Goal: Information Seeking & Learning: Check status

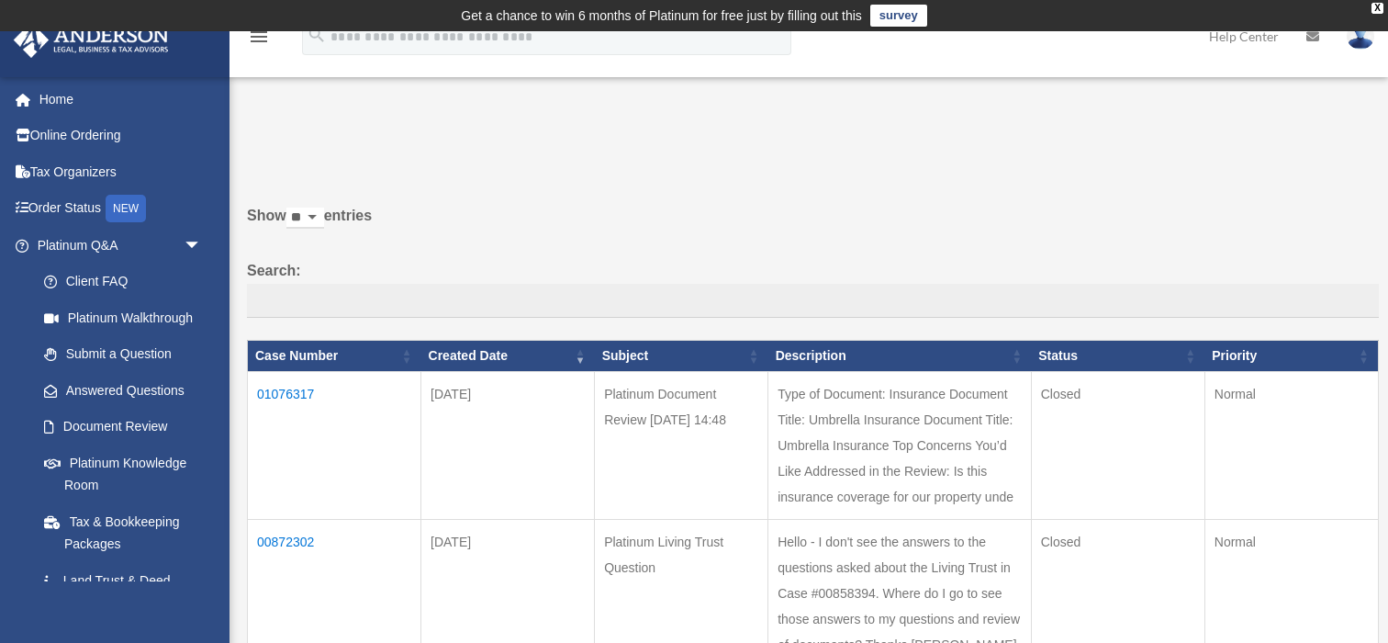
click at [311, 393] on td "01076317" at bounding box center [334, 446] width 173 height 148
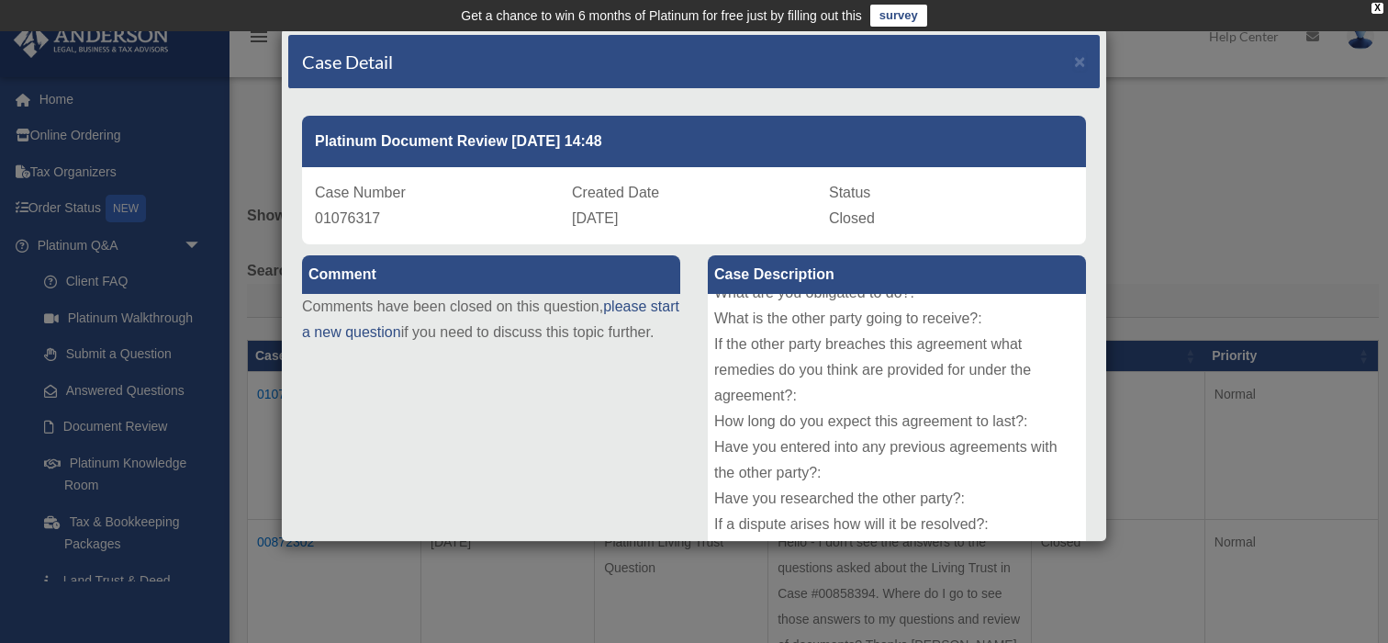
scroll to position [252, 0]
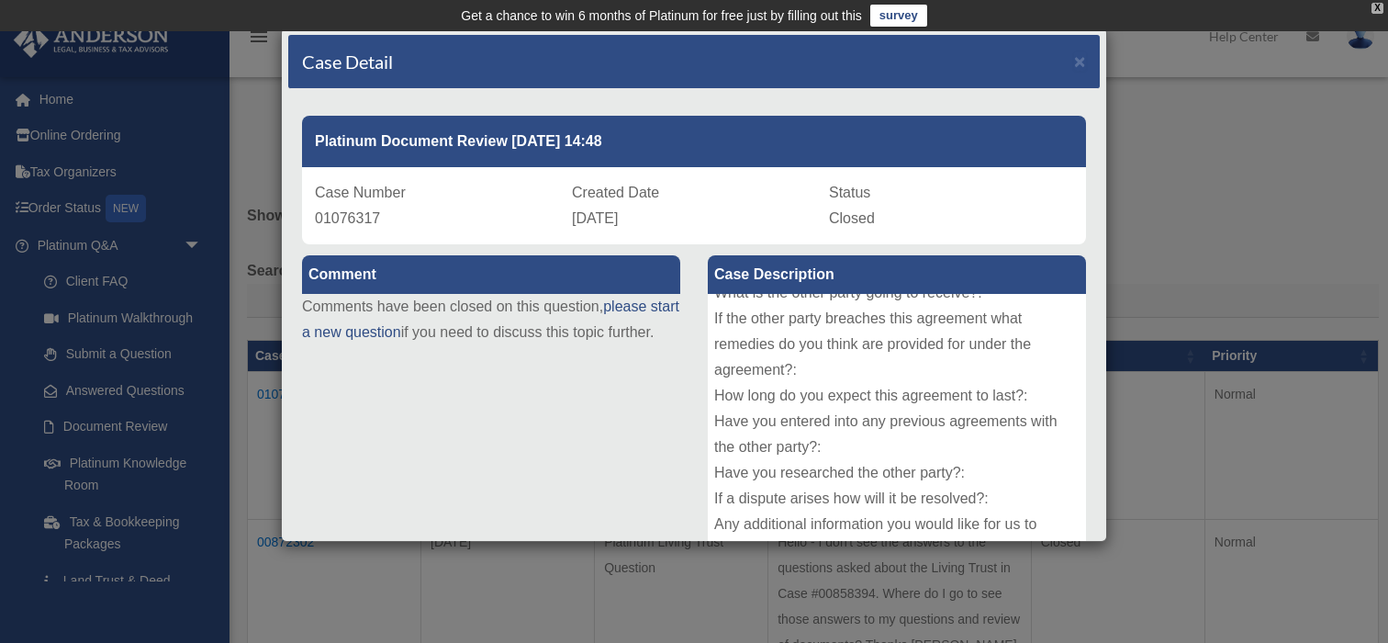
click at [1376, 11] on div "X" at bounding box center [1377, 8] width 12 height 11
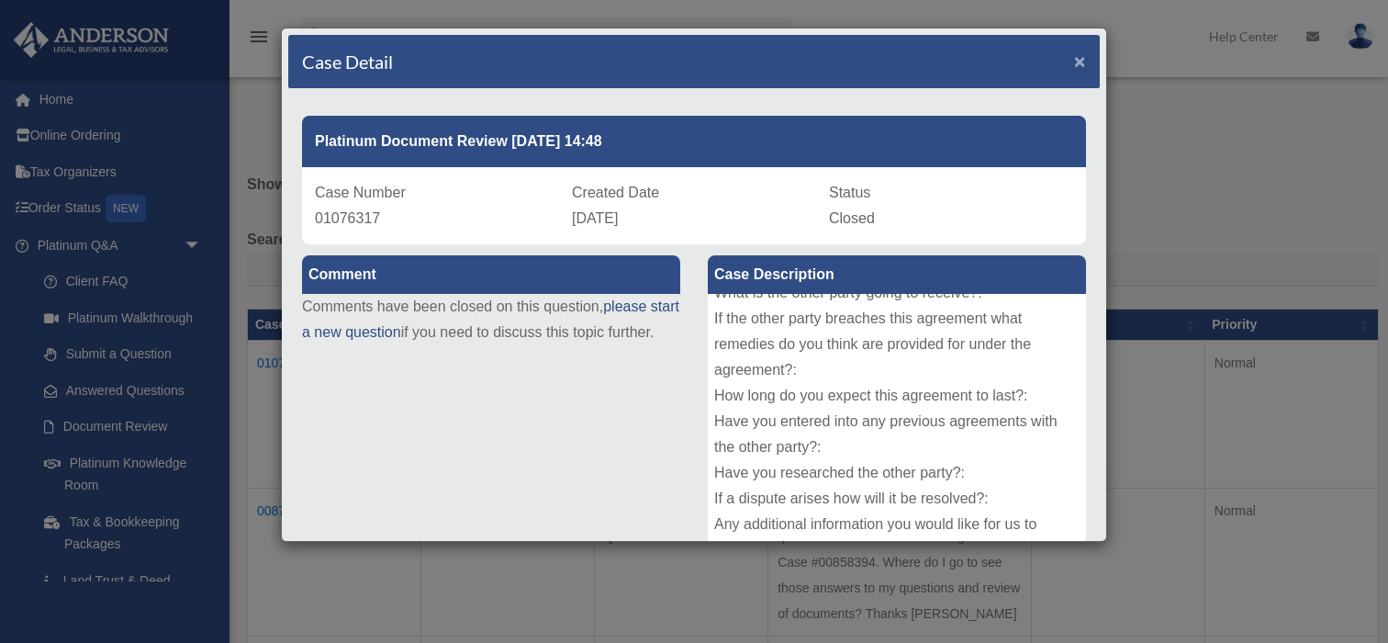
click at [1080, 61] on span "×" at bounding box center [1080, 60] width 12 height 21
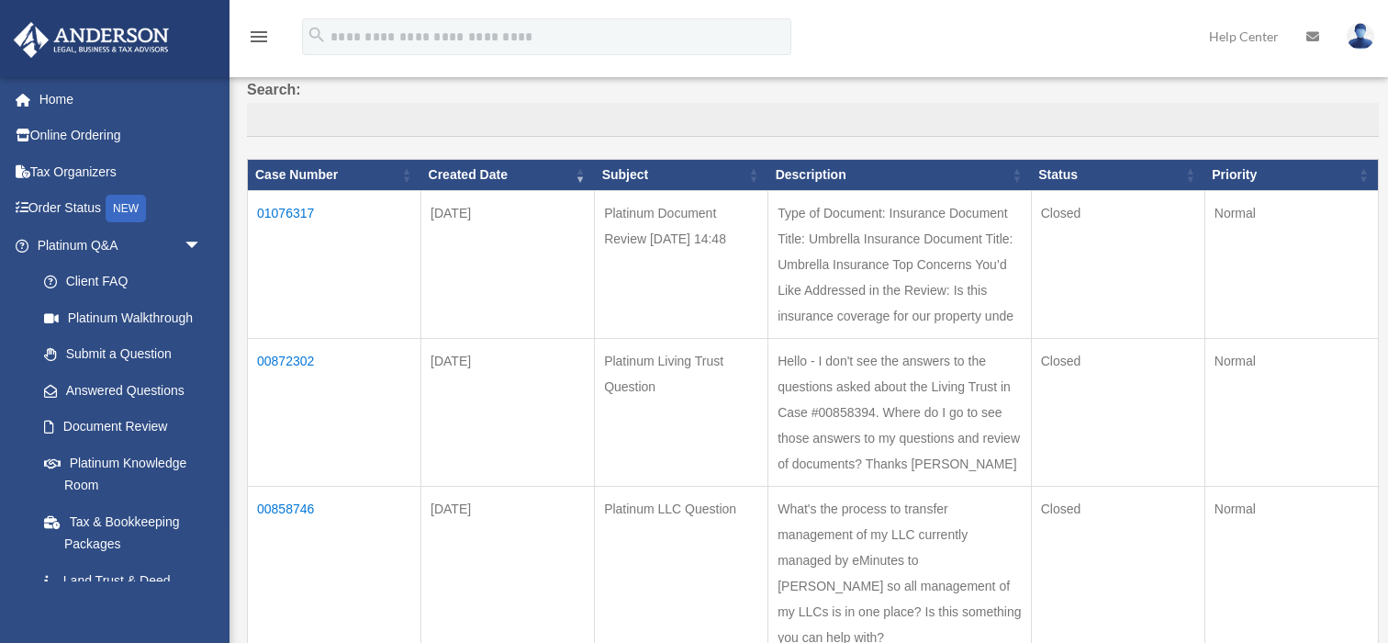
scroll to position [155, 0]
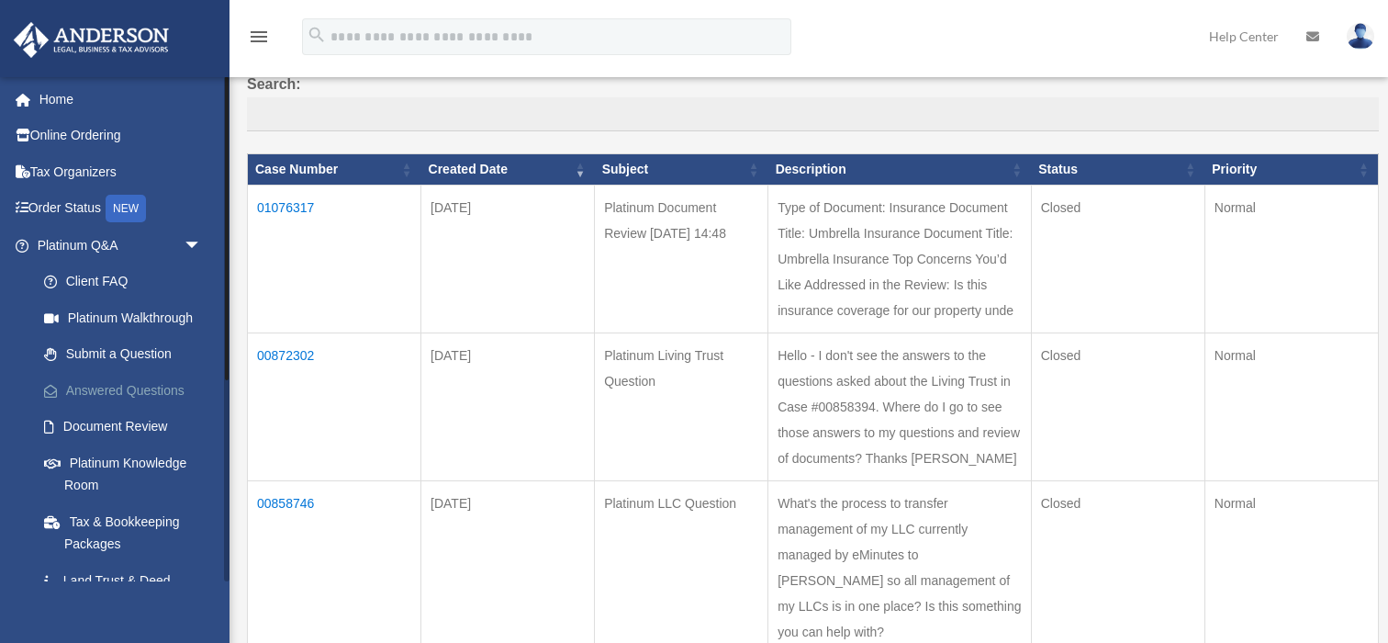
click at [133, 394] on link "Answered Questions" at bounding box center [128, 390] width 204 height 37
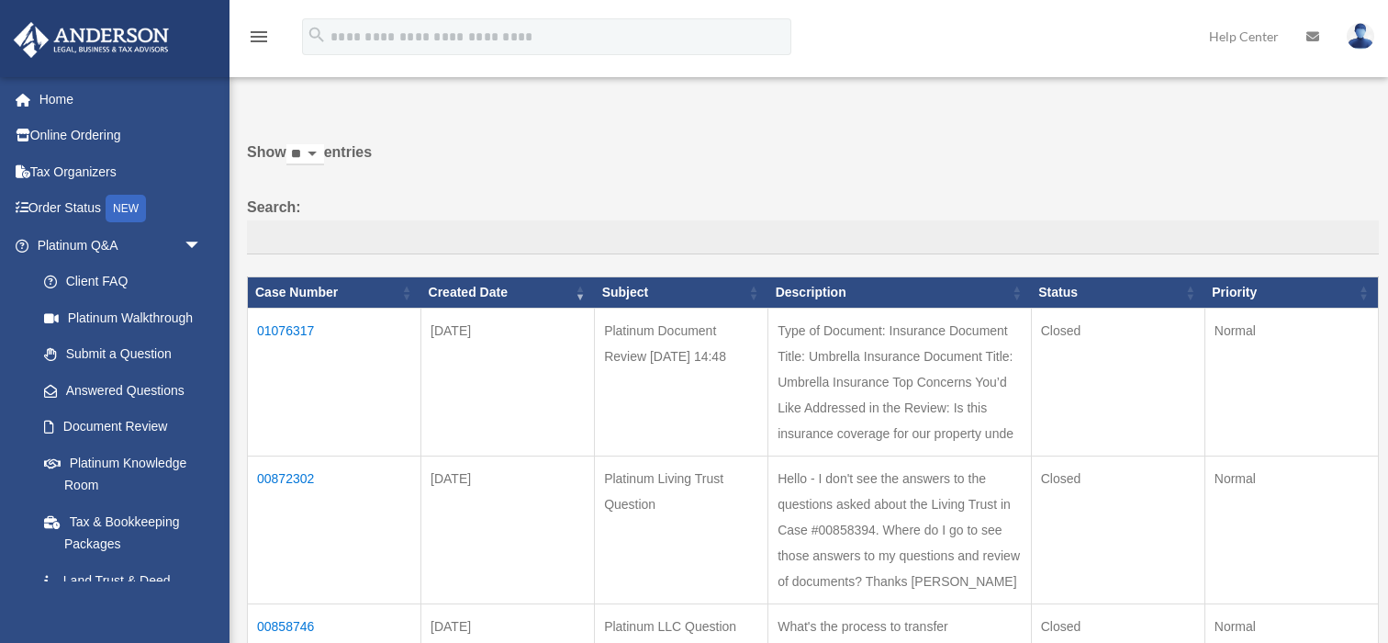
scroll to position [28, 0]
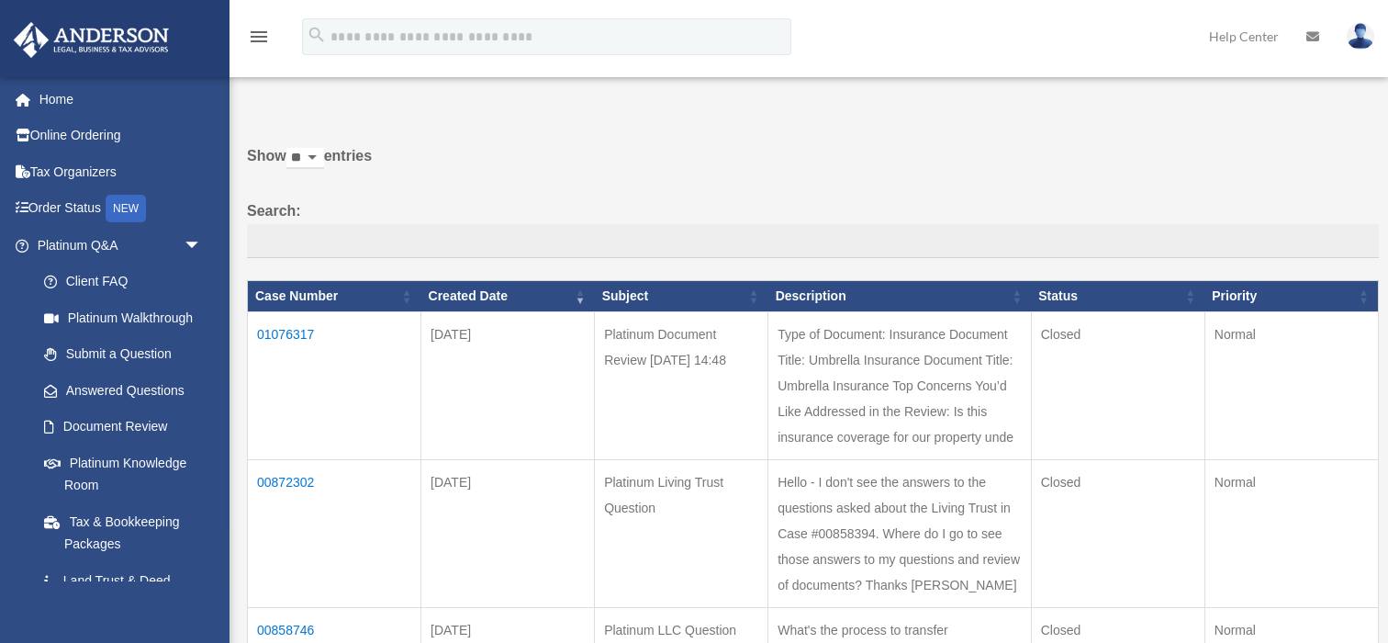
click at [291, 335] on td "01076317" at bounding box center [334, 386] width 173 height 148
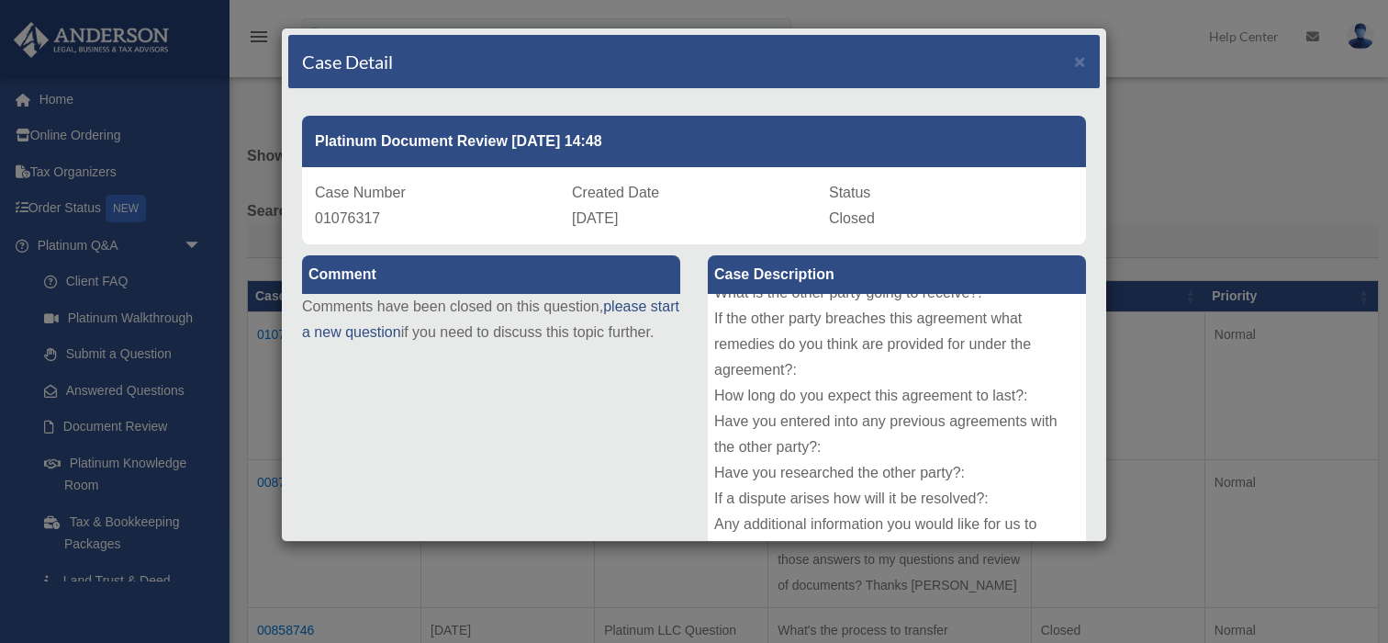
scroll to position [0, 0]
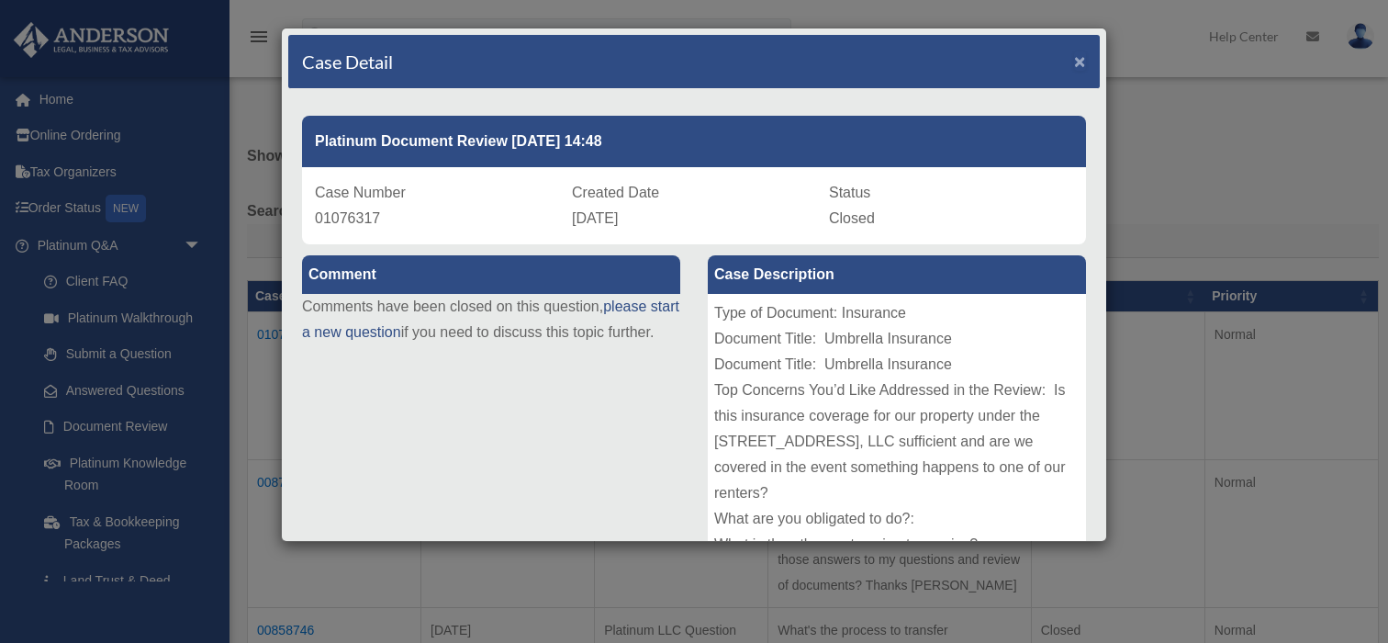
click at [1080, 61] on span "×" at bounding box center [1080, 60] width 12 height 21
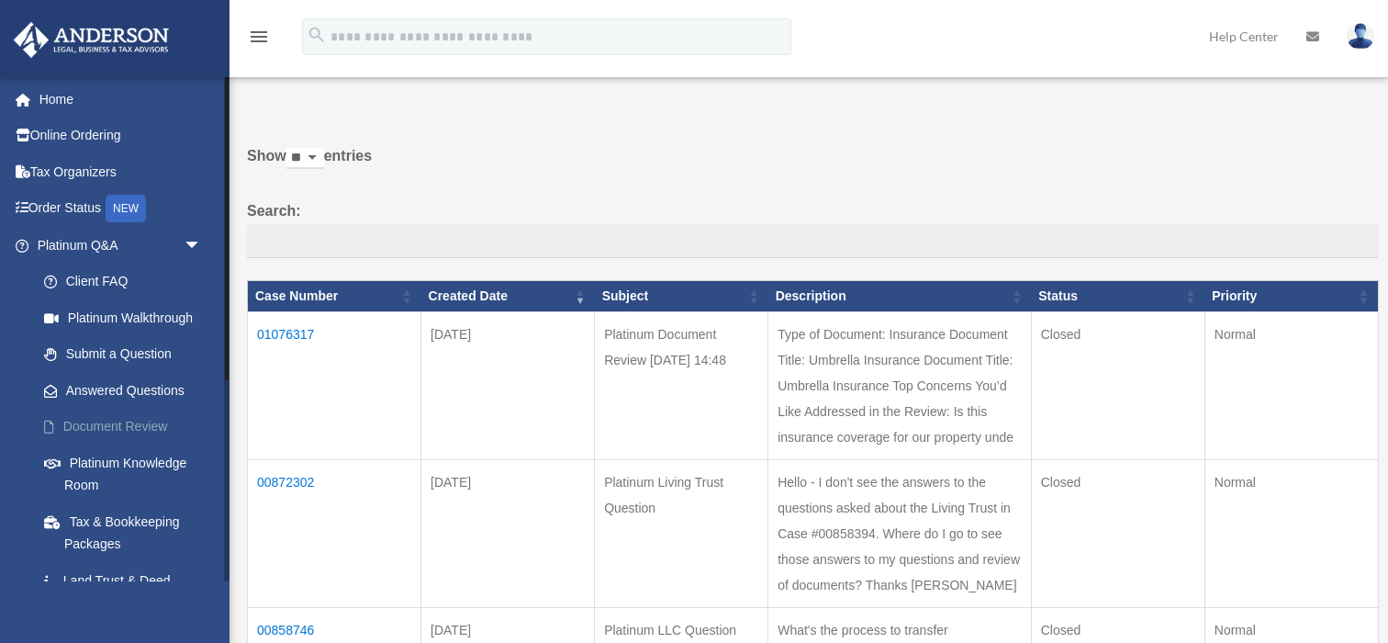
click at [135, 431] on link "Document Review" at bounding box center [128, 426] width 204 height 37
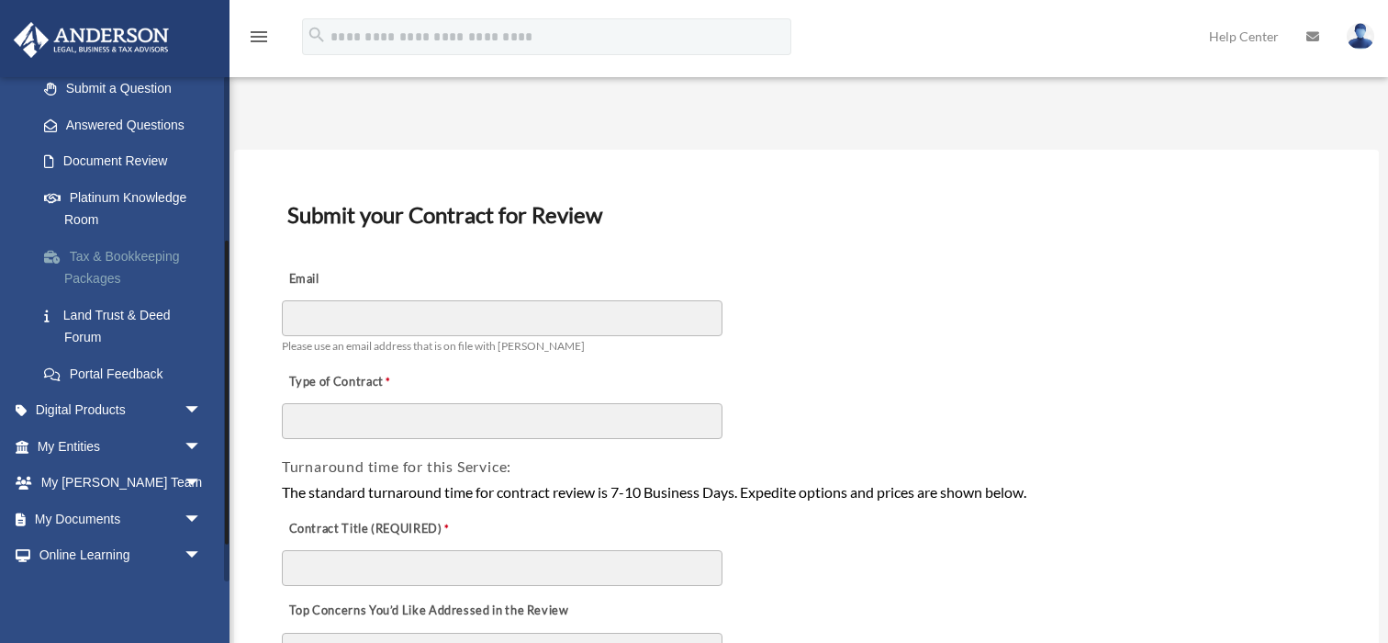
scroll to position [334, 0]
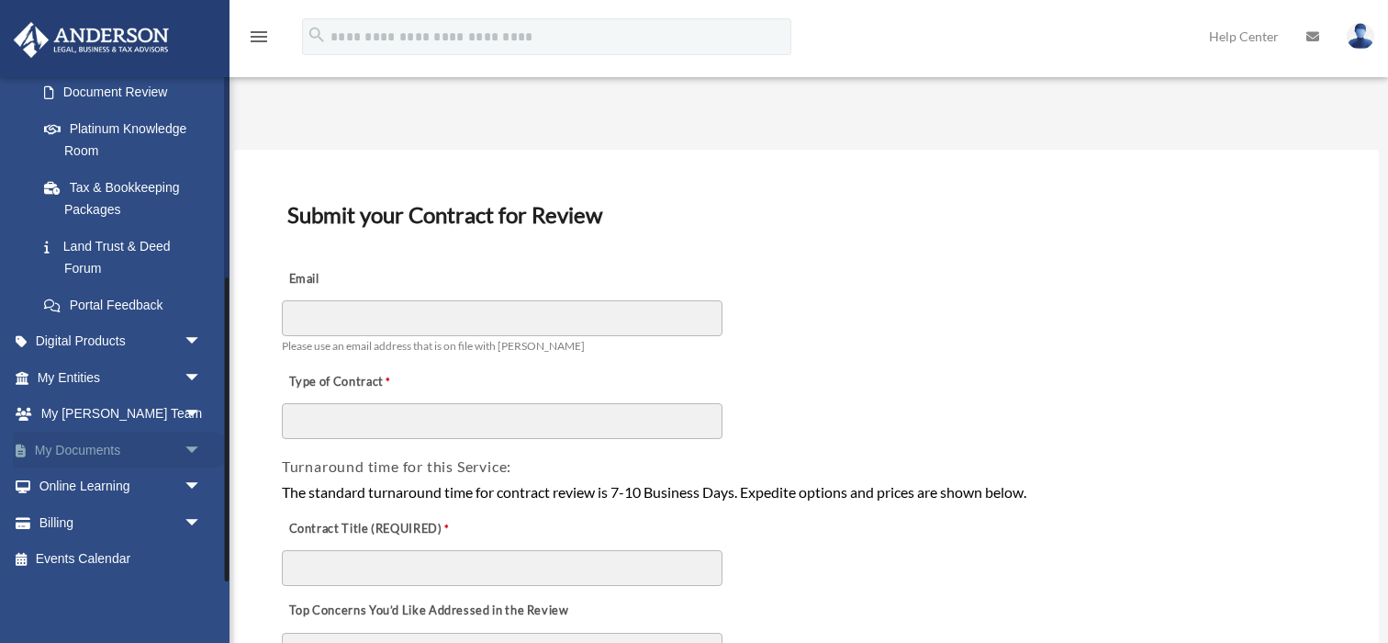
click at [106, 452] on link "My Documents arrow_drop_down" at bounding box center [121, 449] width 217 height 37
click at [191, 446] on span "arrow_drop_down" at bounding box center [202, 450] width 37 height 38
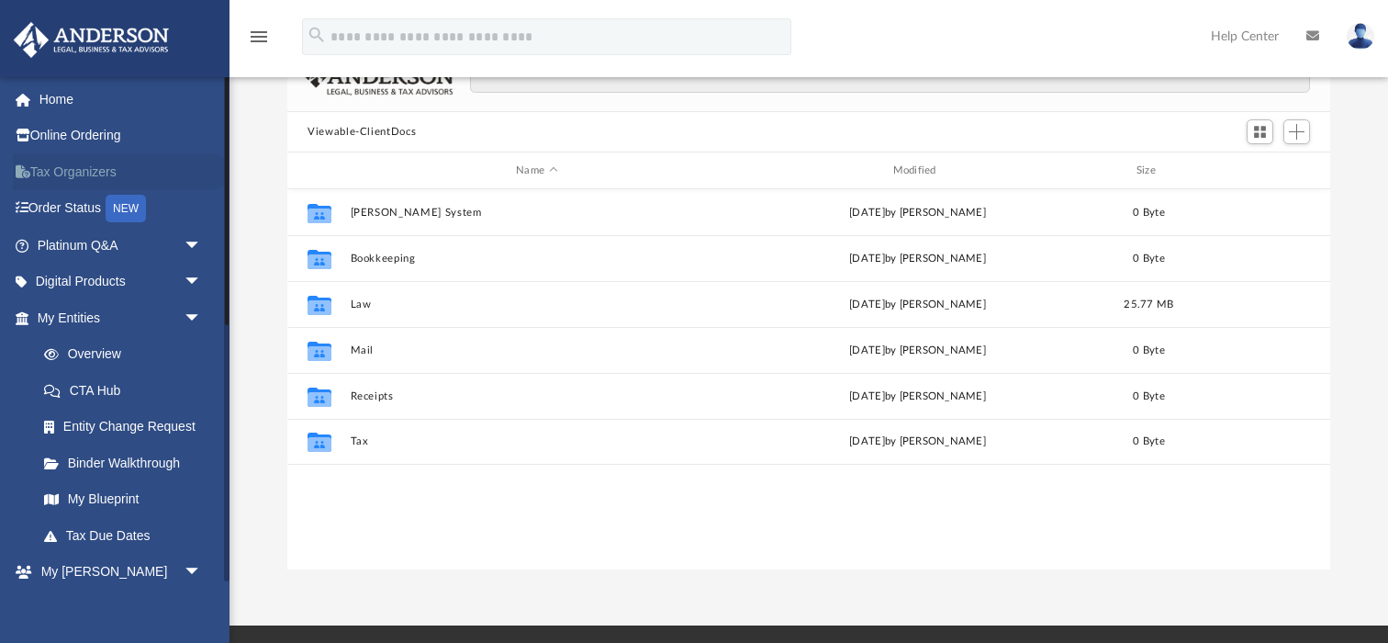
scroll to position [117, 0]
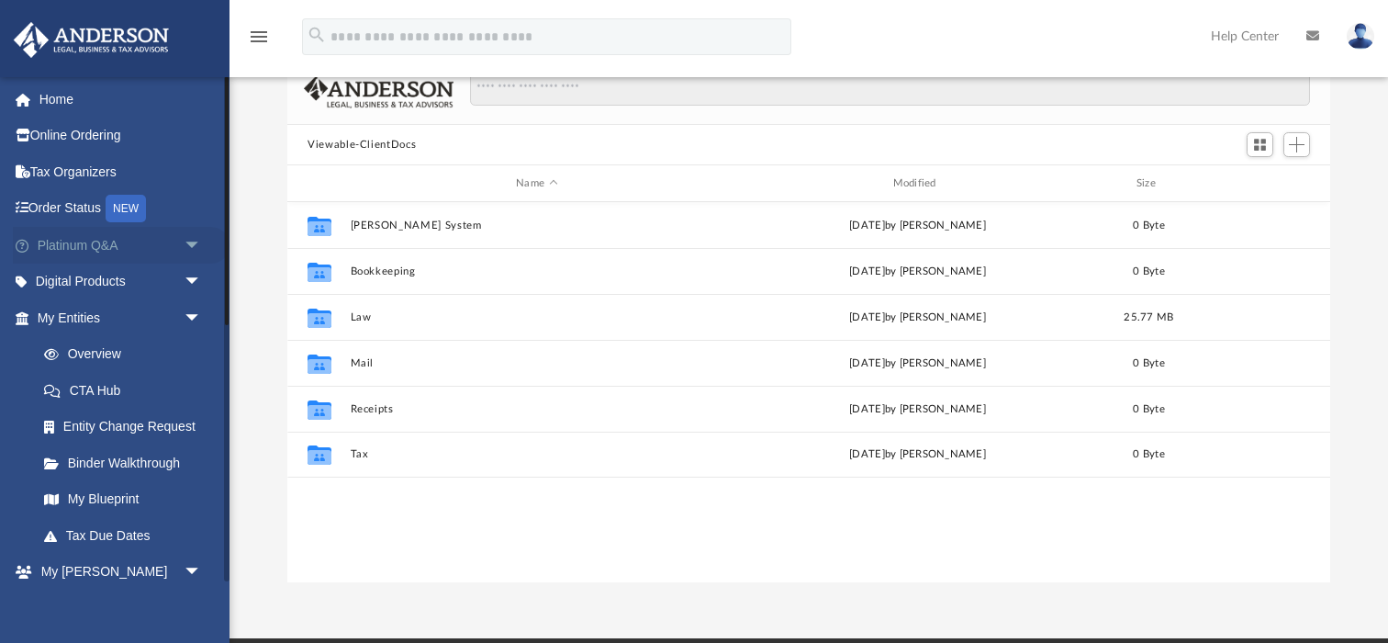
click at [192, 242] on span "arrow_drop_down" at bounding box center [202, 246] width 37 height 38
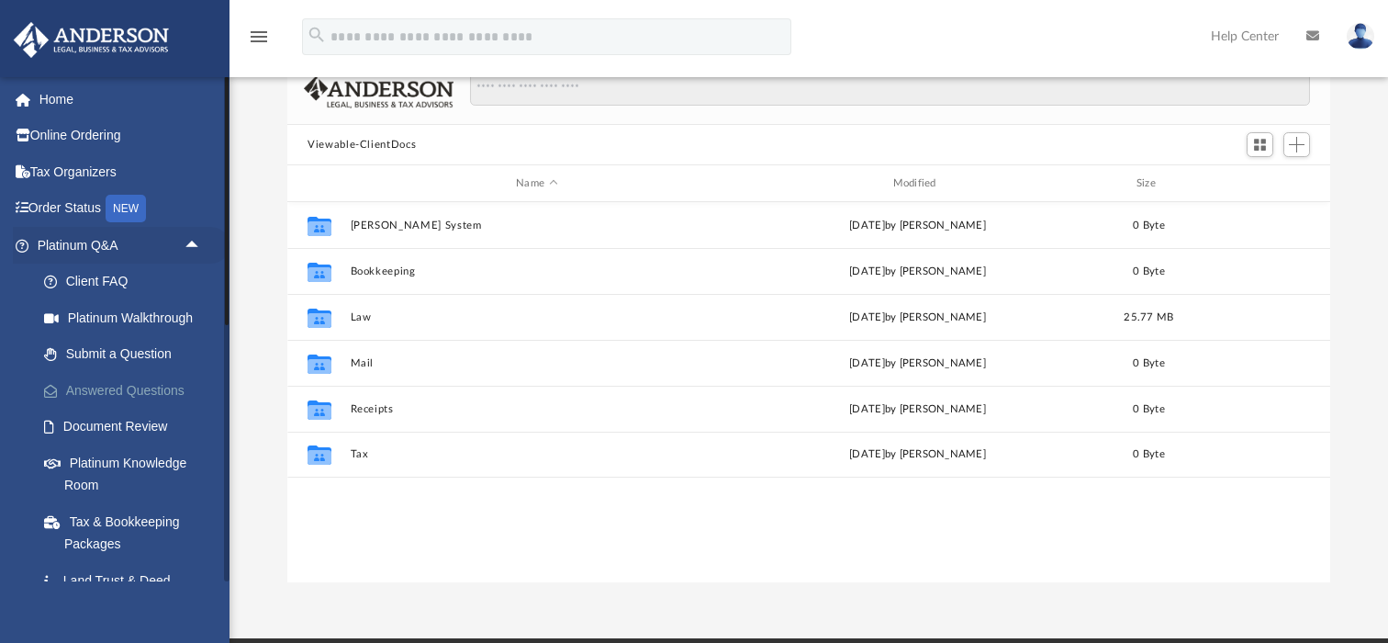
click at [150, 390] on link "Answered Questions" at bounding box center [128, 390] width 204 height 37
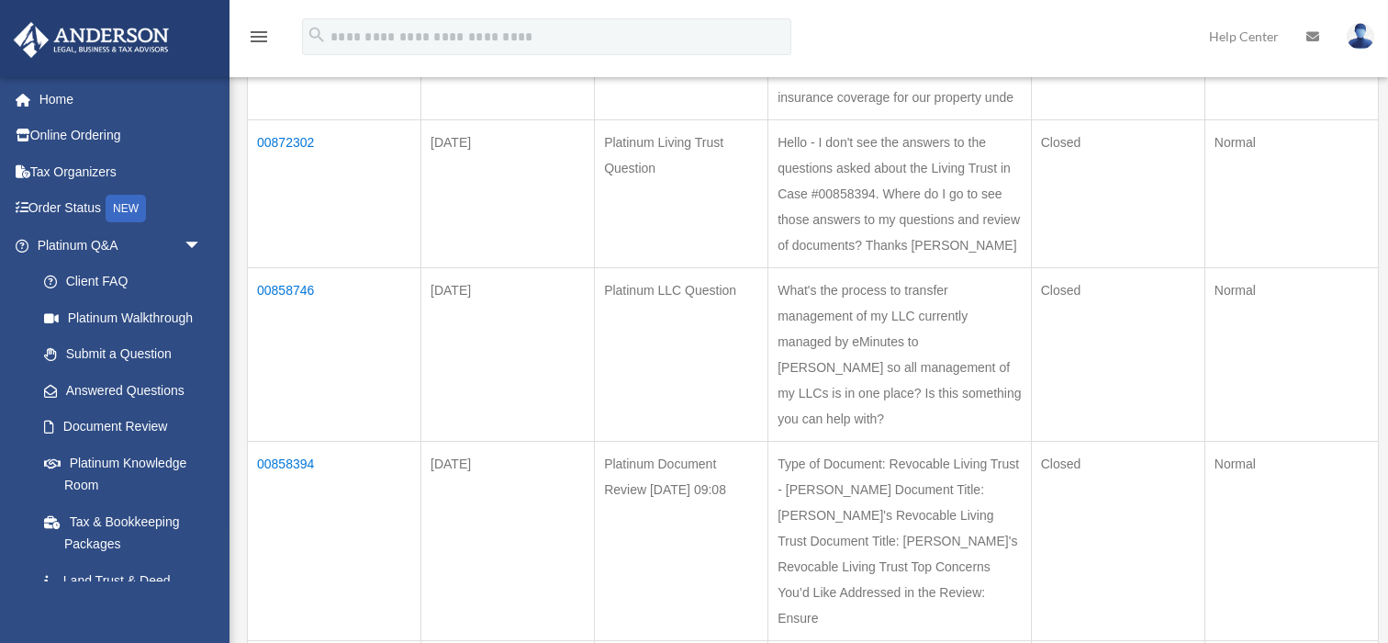
scroll to position [369, 0]
click at [290, 392] on td "00858746" at bounding box center [334, 353] width 173 height 173
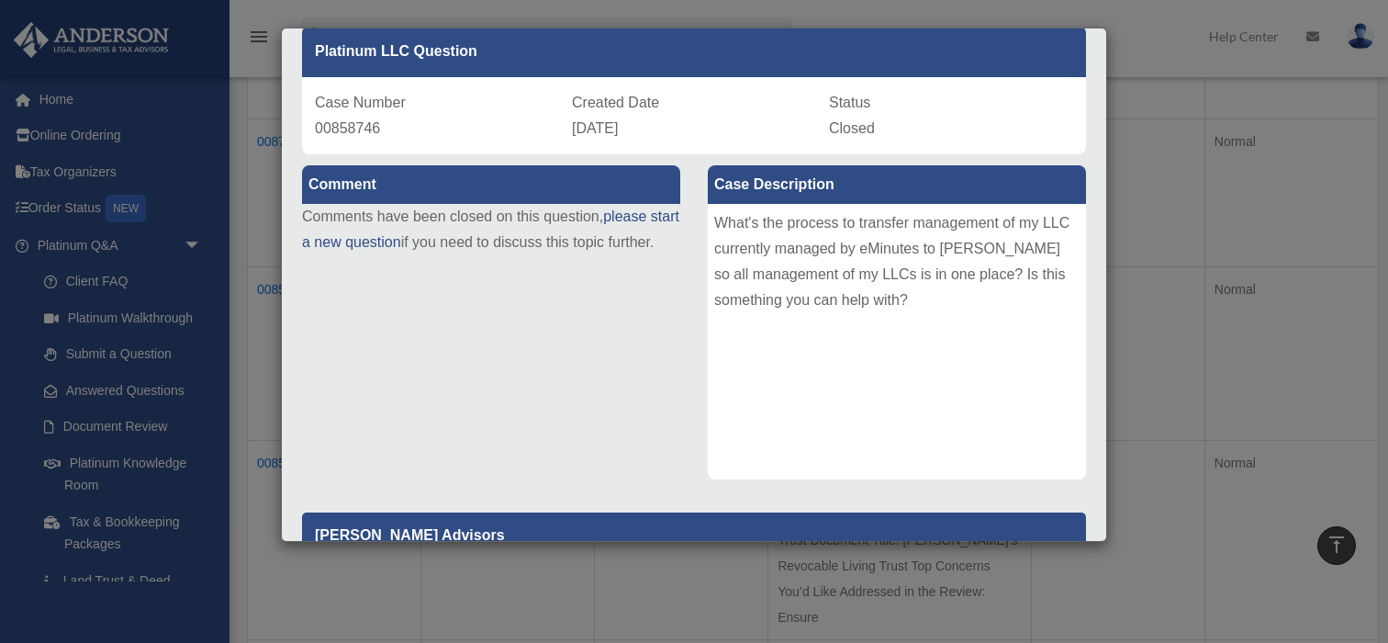
scroll to position [0, 0]
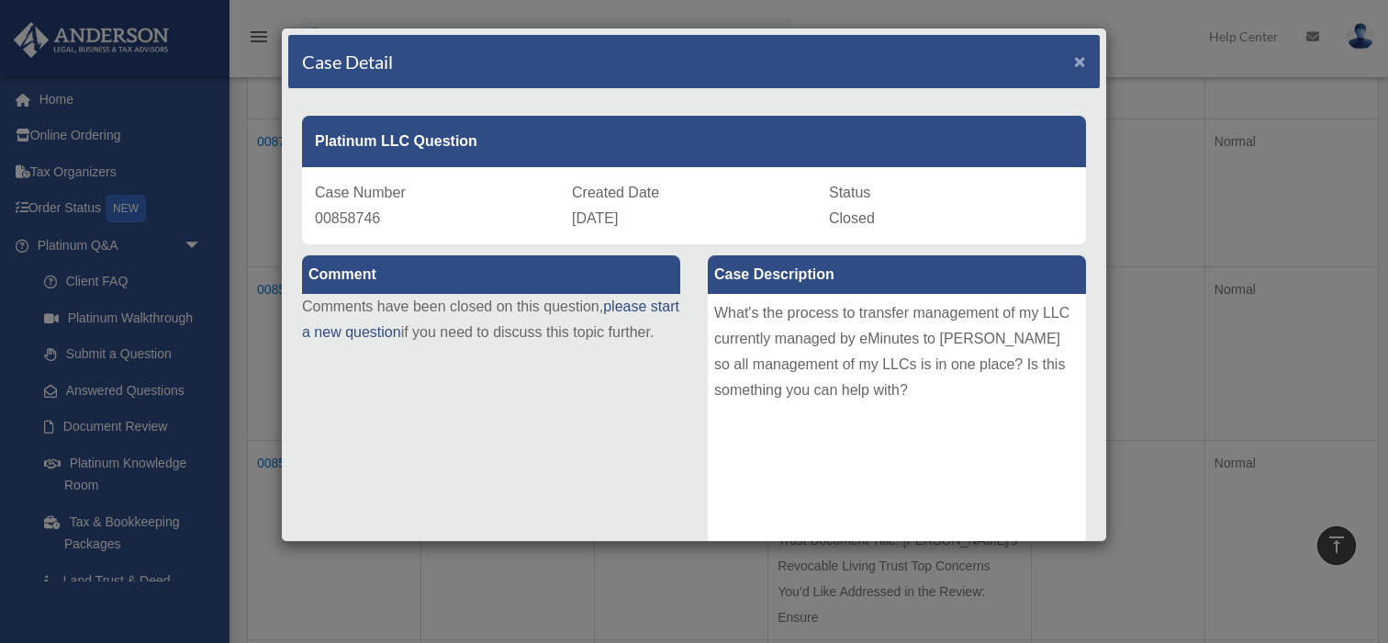
click at [1081, 64] on span "×" at bounding box center [1080, 60] width 12 height 21
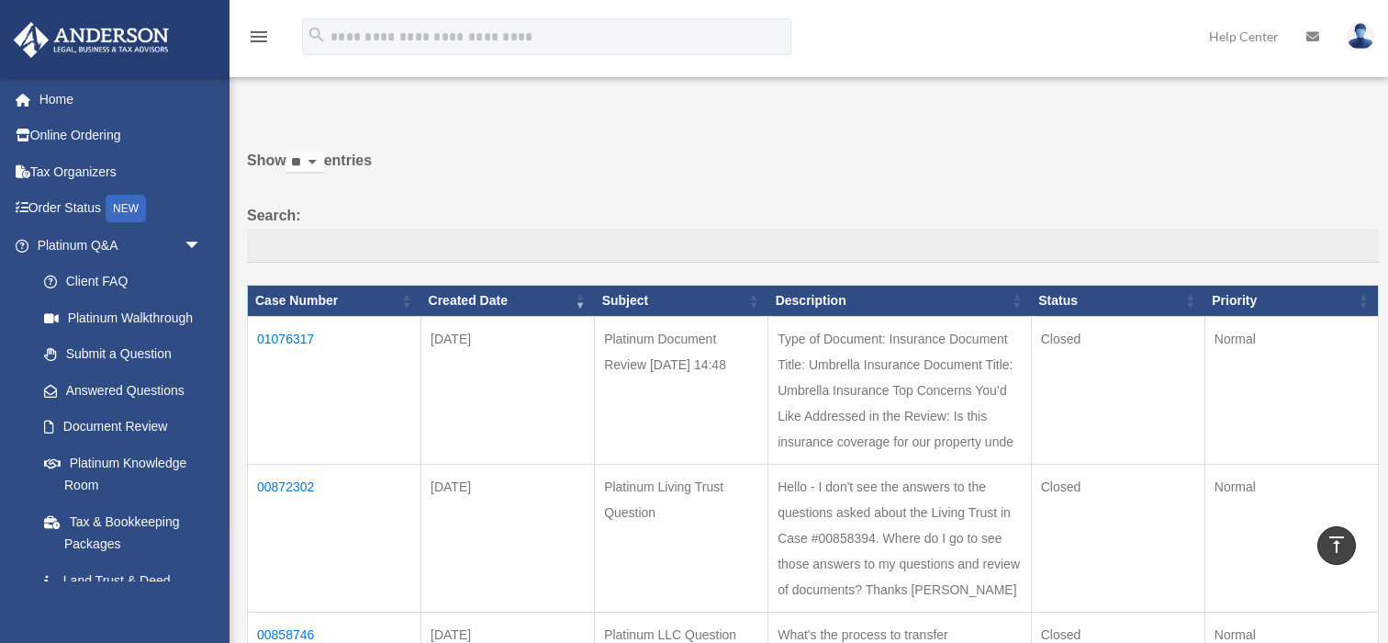
scroll to position [18, 0]
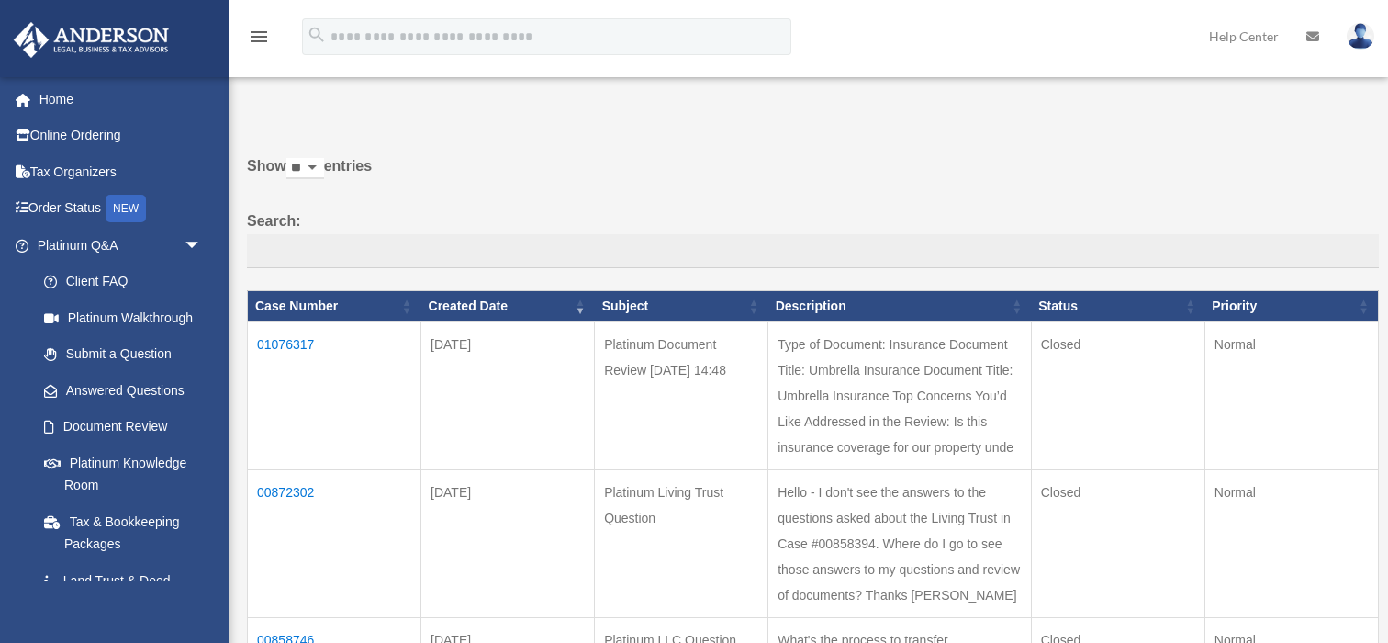
click at [288, 343] on td "01076317" at bounding box center [334, 396] width 173 height 148
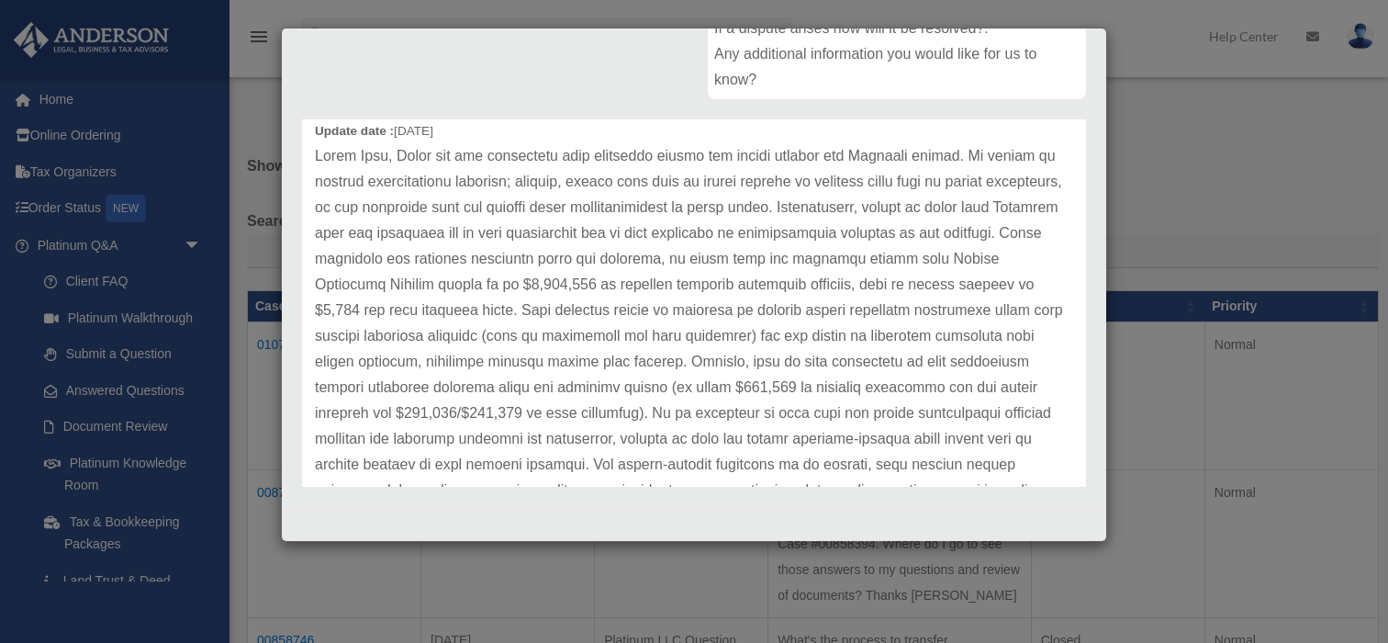
scroll to position [69, 0]
